Goal: Transaction & Acquisition: Download file/media

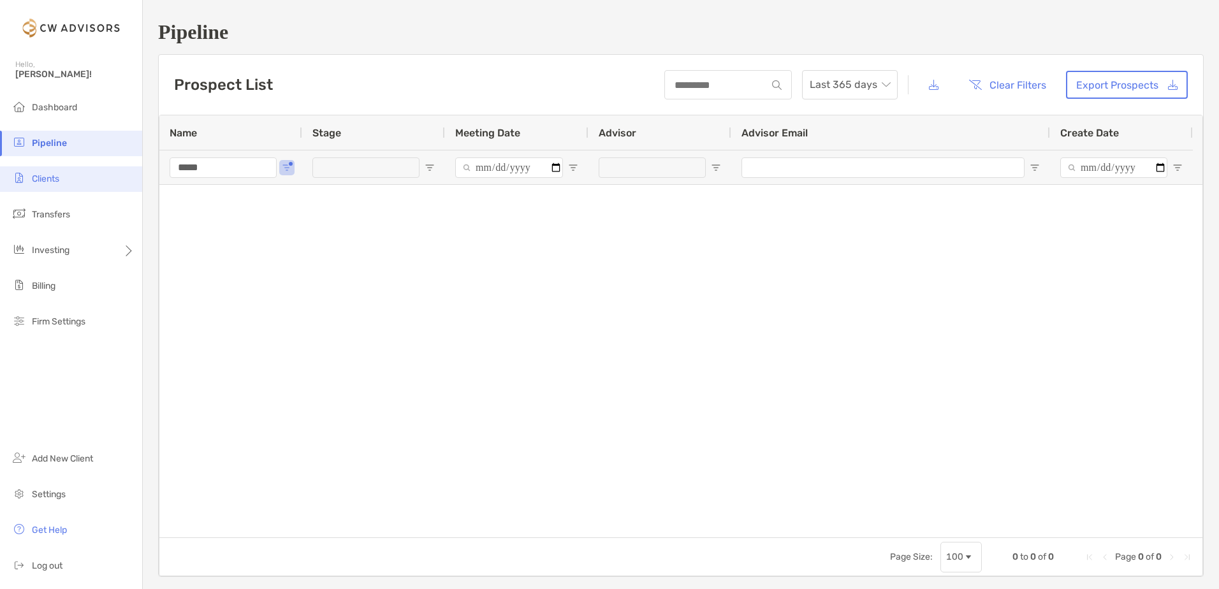
click at [40, 182] on span "Clients" at bounding box center [45, 178] width 27 height 11
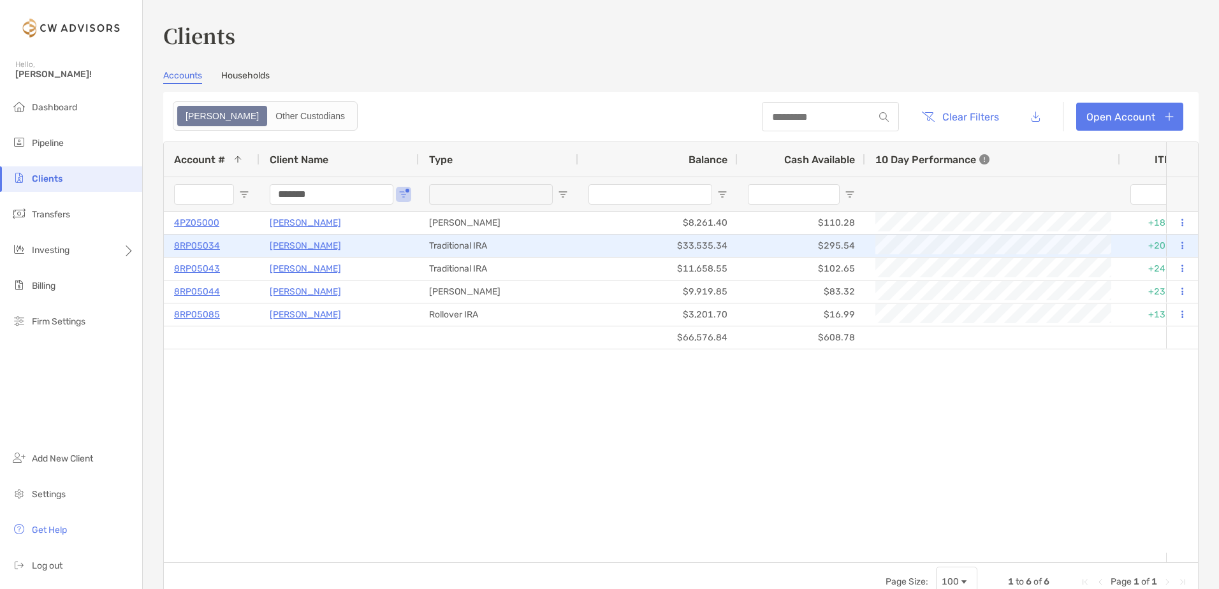
click at [203, 244] on p "8RP05034" at bounding box center [197, 246] width 46 height 16
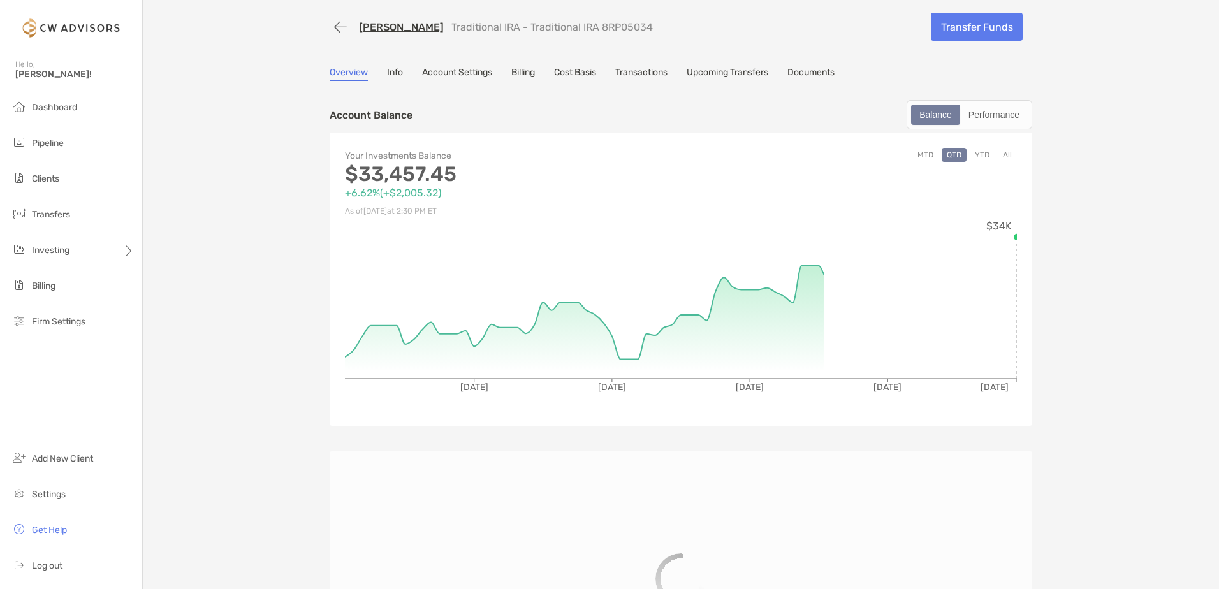
click at [788, 77] on div "Overview Info Account Settings Billing Cost Basis Transactions Upcoming Transfe…" at bounding box center [681, 74] width 703 height 14
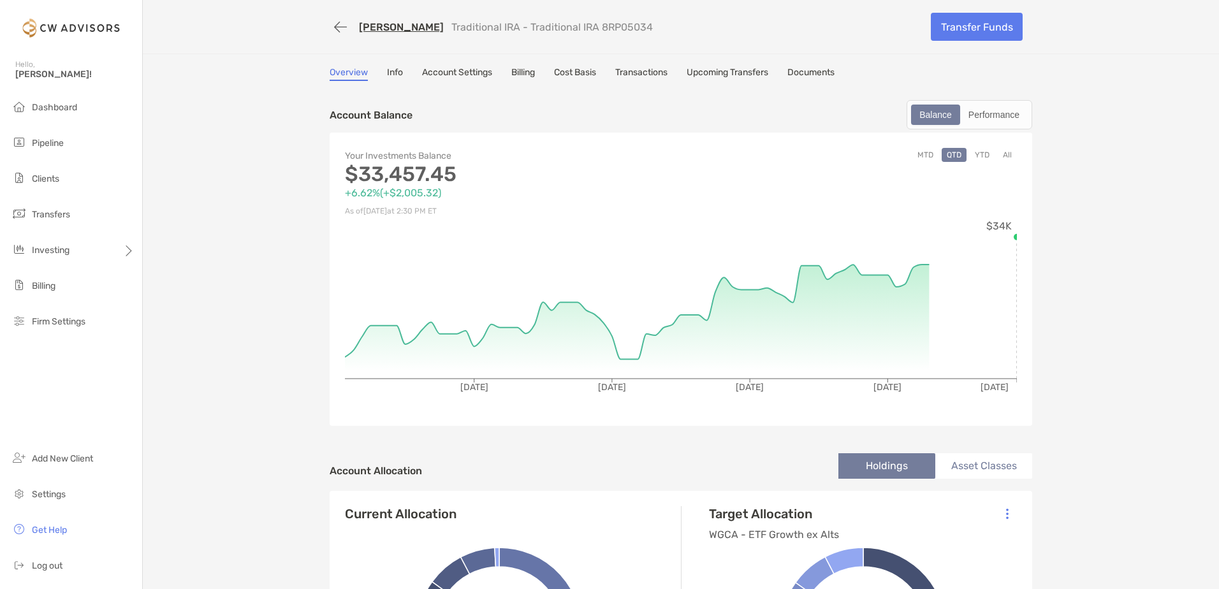
click at [819, 71] on link "Documents" at bounding box center [811, 74] width 47 height 14
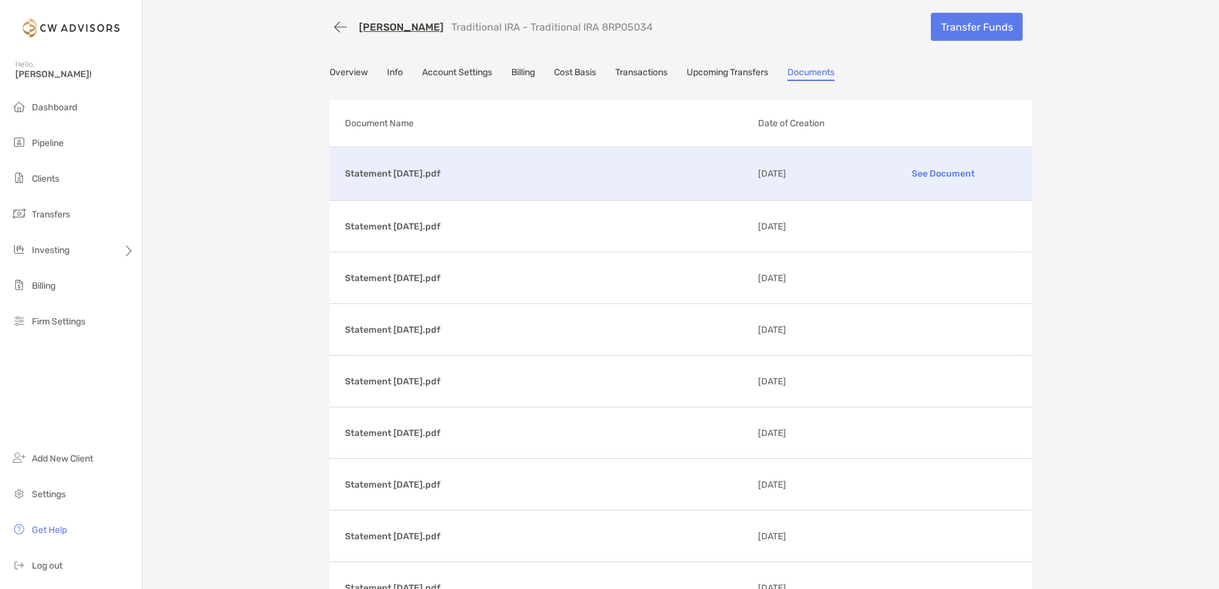
click at [410, 173] on p "Statement [DATE].pdf" at bounding box center [546, 174] width 403 height 16
